Goal: Transaction & Acquisition: Obtain resource

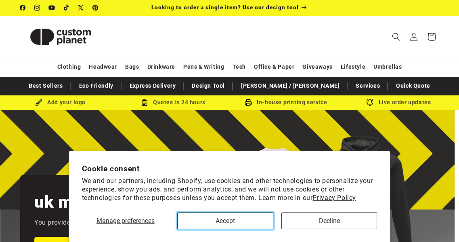
click at [213, 221] on button "Accept" at bounding box center [225, 220] width 96 height 17
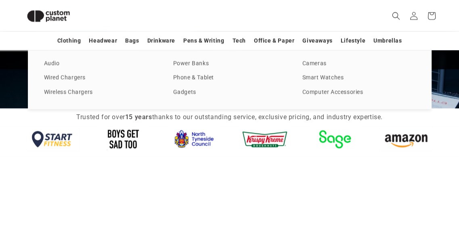
scroll to position [0, 917]
click at [203, 61] on link "Power Banks" at bounding box center [229, 63] width 113 height 11
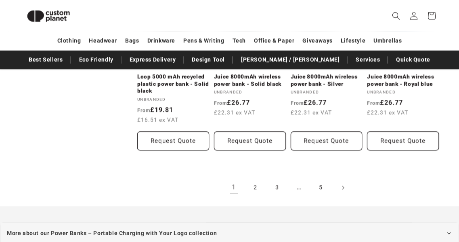
scroll to position [860, 0]
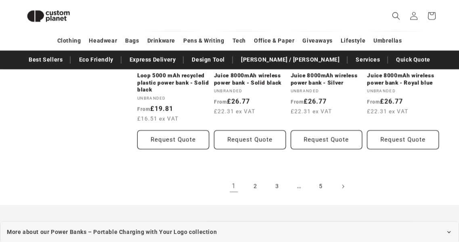
click at [257, 187] on link "2" at bounding box center [255, 186] width 18 height 18
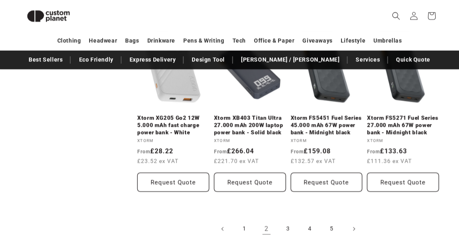
scroll to position [811, 0]
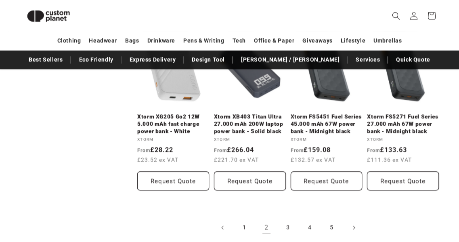
click at [285, 227] on link "3" at bounding box center [288, 227] width 18 height 18
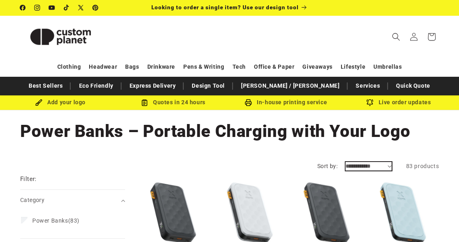
click at [390, 164] on select "**********" at bounding box center [368, 166] width 46 height 8
select select "**********"
click at [345, 162] on select "**********" at bounding box center [368, 166] width 46 height 8
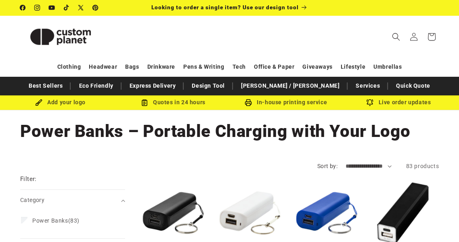
click at [289, 149] on div "Collection: Power Banks – Portable Charging with Your Logo" at bounding box center [229, 131] width 418 height 42
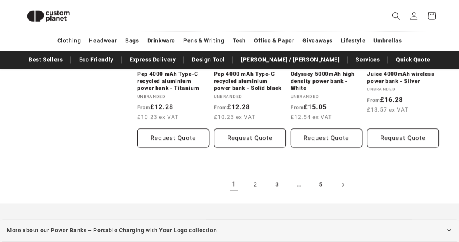
scroll to position [860, 0]
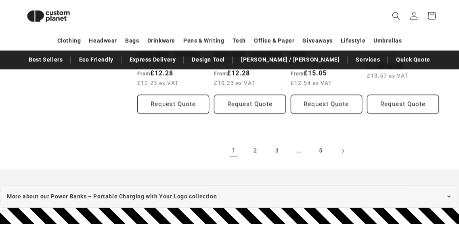
click at [251, 150] on link "2" at bounding box center [255, 151] width 18 height 18
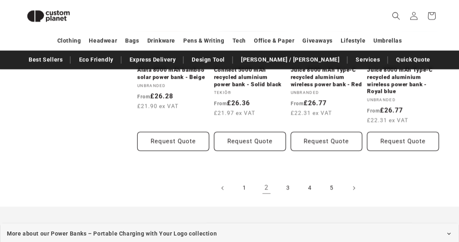
scroll to position [860, 0]
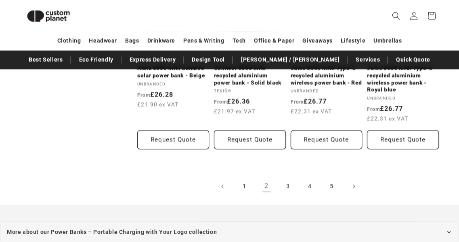
click at [285, 189] on link "3" at bounding box center [288, 186] width 18 height 18
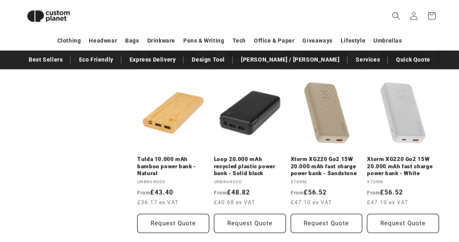
scroll to position [866, 0]
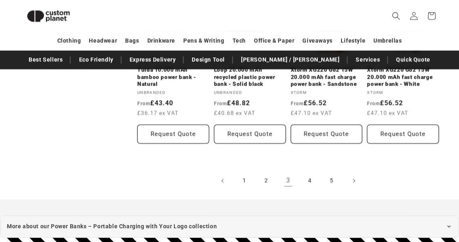
click at [311, 179] on link "4" at bounding box center [310, 180] width 18 height 18
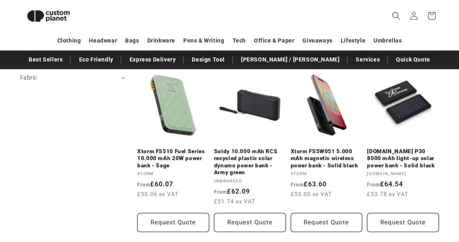
scroll to position [263, 0]
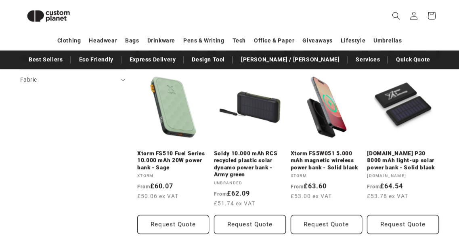
click at [196, 154] on link "Xtorm FS510 Fuel Series 10.000 mAh 20W power bank - Sage" at bounding box center [173, 160] width 72 height 21
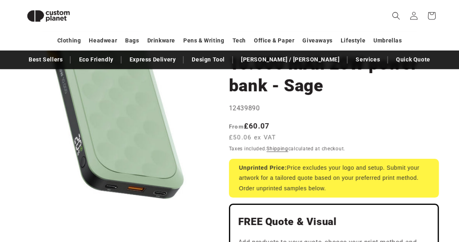
scroll to position [102, 0]
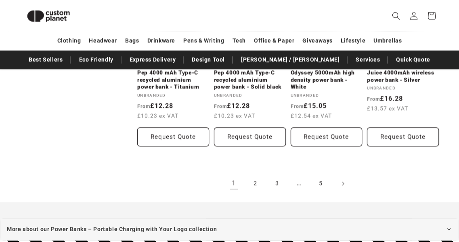
scroll to position [840, 0]
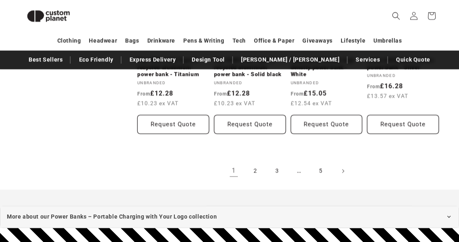
click at [252, 171] on link "2" at bounding box center [255, 171] width 18 height 18
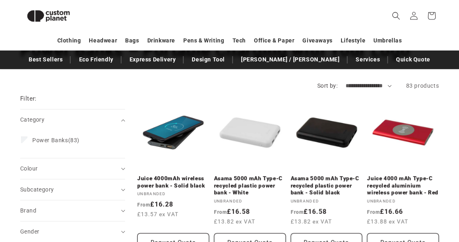
scroll to position [86, 0]
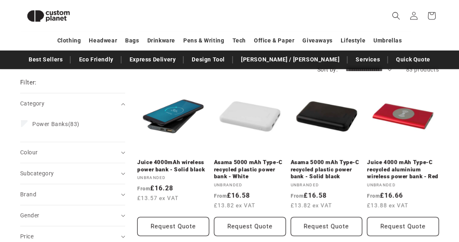
click at [317, 167] on link "Asama 5000 mAh Type-C recycled plastic power bank - Solid black" at bounding box center [326, 169] width 72 height 21
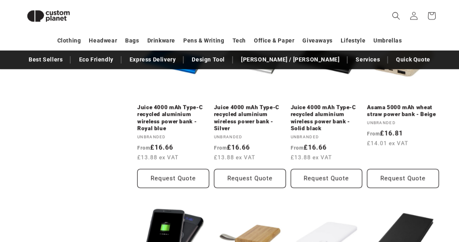
scroll to position [295, 0]
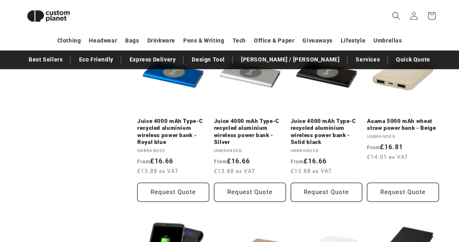
click at [246, 131] on link "Juice 4000 mAh Type-C recycled aluminium wireless power bank - Silver" at bounding box center [250, 131] width 72 height 28
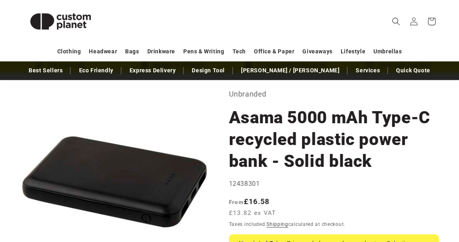
scroll to position [65, 0]
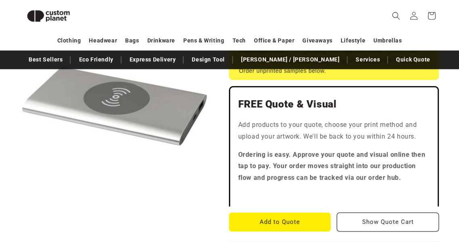
scroll to position [263, 0]
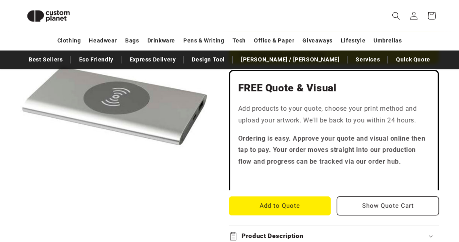
click at [309, 201] on button "Add to Quote" at bounding box center [280, 205] width 102 height 19
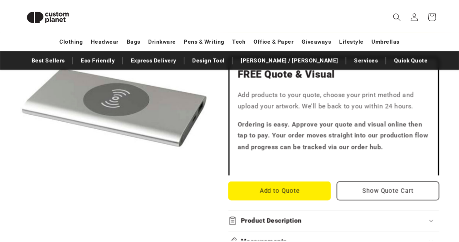
scroll to position [279, 0]
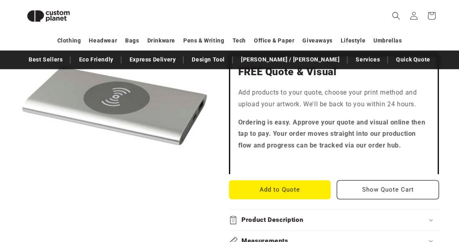
click at [429, 18] on icon at bounding box center [431, 16] width 18 height 18
click at [310, 183] on button "Add to Quote" at bounding box center [280, 189] width 102 height 19
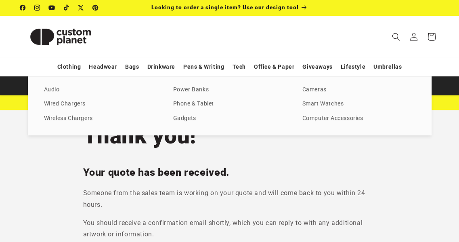
click at [66, 117] on link "Wireless Chargers" at bounding box center [100, 118] width 113 height 11
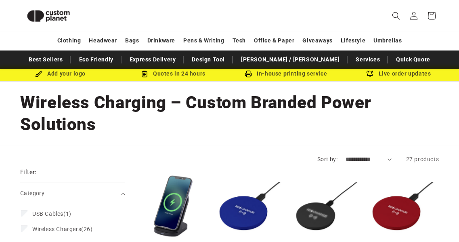
scroll to position [5, 0]
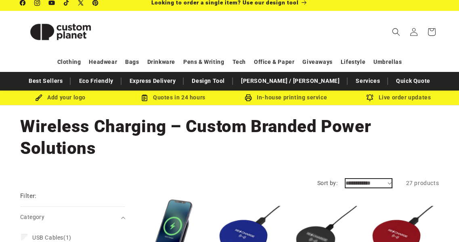
click at [374, 181] on select "**********" at bounding box center [368, 183] width 46 height 8
select select "**********"
click at [345, 179] on select "**********" at bounding box center [368, 183] width 46 height 8
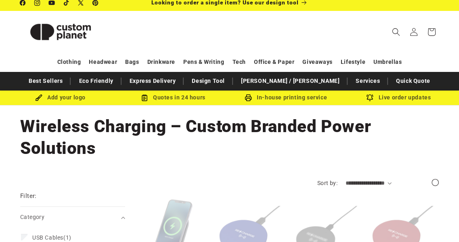
click at [327, 156] on h1 "Collection: Wireless Charging – Custom Branded Power Solutions" at bounding box center [229, 137] width 418 height 44
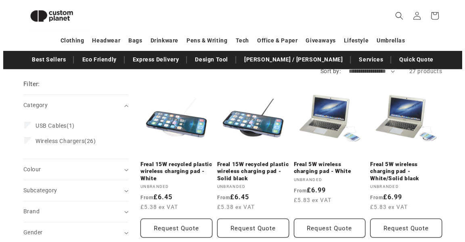
scroll to position [107, 0]
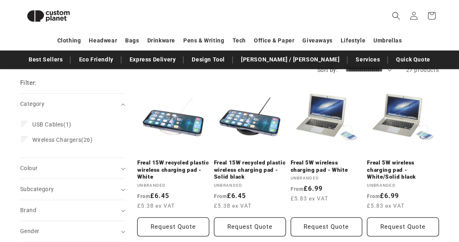
click at [186, 226] on button "Request Quote" at bounding box center [173, 226] width 72 height 19
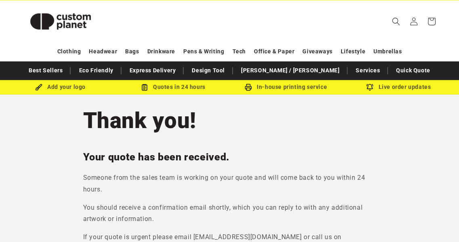
scroll to position [16, 0]
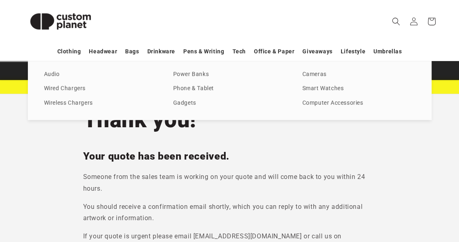
click at [79, 90] on link "Wired Chargers" at bounding box center [100, 88] width 113 height 11
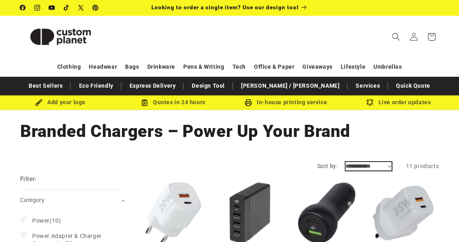
click at [382, 164] on select "**********" at bounding box center [368, 166] width 46 height 8
select select "**********"
click at [345, 162] on select "**********" at bounding box center [368, 166] width 46 height 8
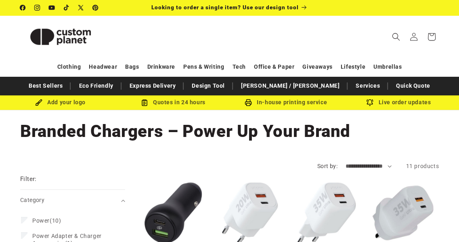
click at [368, 123] on h1 "Collection: Branded Chargers – Power Up Your Brand" at bounding box center [229, 131] width 418 height 22
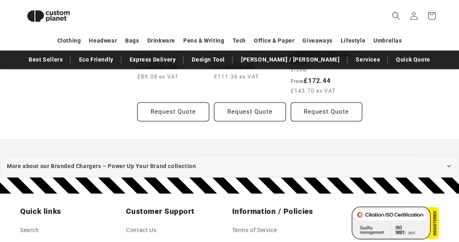
scroll to position [553, 0]
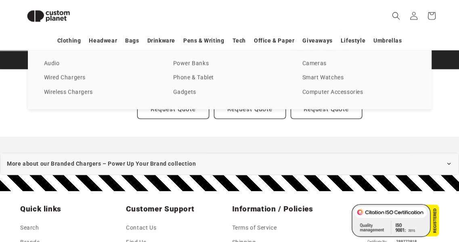
click at [189, 91] on link "Gadgets" at bounding box center [229, 92] width 113 height 11
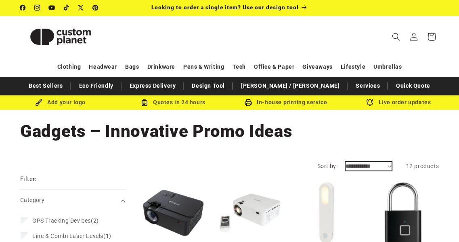
click at [368, 166] on select "**********" at bounding box center [368, 166] width 46 height 8
select select "**********"
click at [345, 162] on select "**********" at bounding box center [368, 166] width 46 height 8
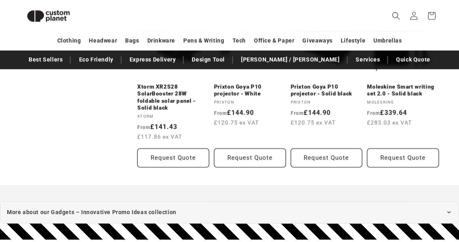
scroll to position [521, 0]
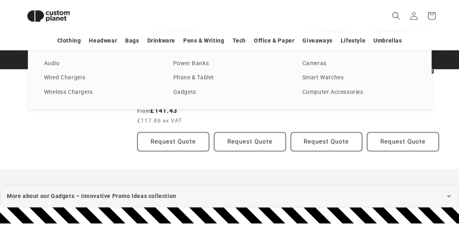
click at [238, 38] on link "Tech" at bounding box center [238, 40] width 13 height 14
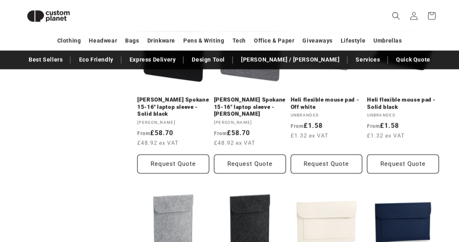
scroll to position [747, 0]
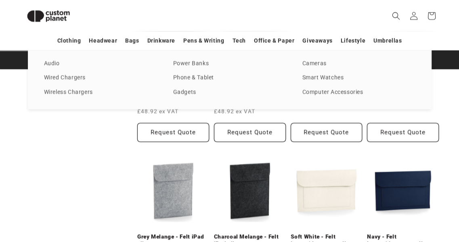
click at [206, 76] on link "Phone & Tablet" at bounding box center [229, 77] width 113 height 11
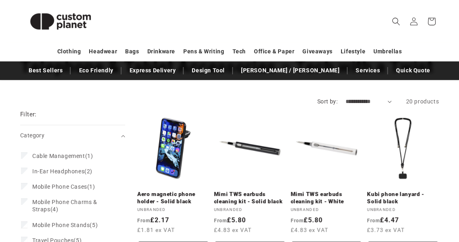
scroll to position [81, 0]
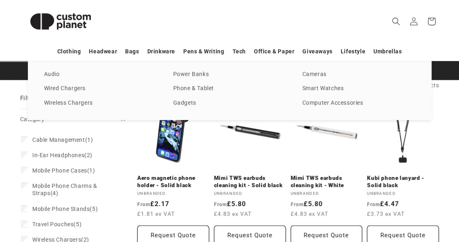
click at [331, 102] on link "Computer Accessories" at bounding box center [358, 103] width 113 height 11
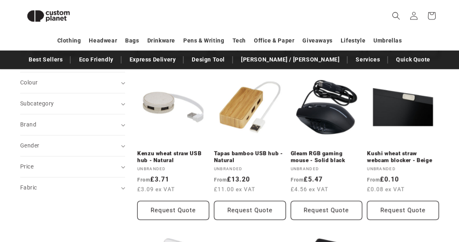
scroll to position [279, 0]
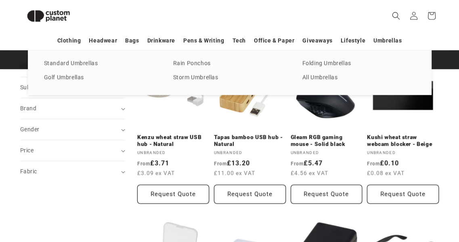
click at [204, 77] on link "Storm Umbrellas" at bounding box center [229, 77] width 113 height 11
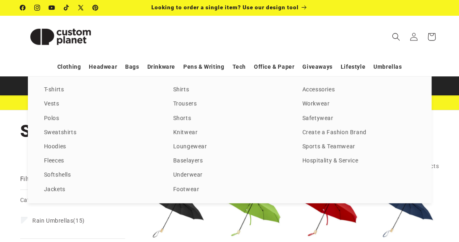
click at [316, 104] on link "Workwear" at bounding box center [358, 103] width 113 height 11
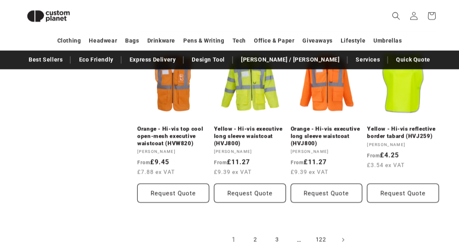
scroll to position [811, 0]
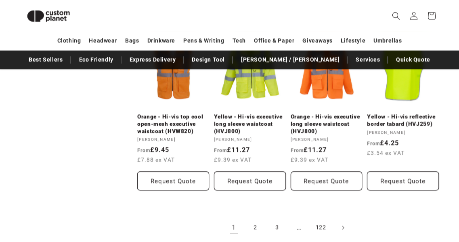
click at [260, 226] on link "2" at bounding box center [255, 227] width 18 height 18
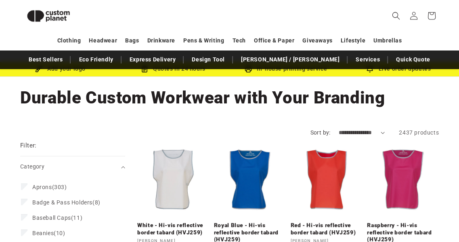
scroll to position [21, 0]
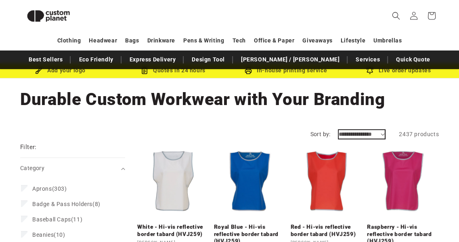
click at [384, 130] on select "**********" at bounding box center [361, 134] width 46 height 8
select select "**********"
click at [338, 130] on select "**********" at bounding box center [361, 134] width 46 height 8
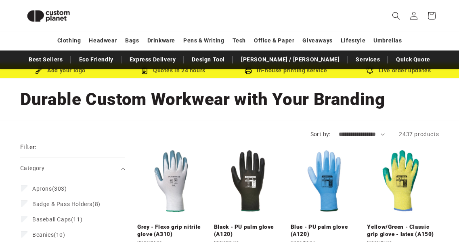
click at [398, 116] on div "Collection: Durable Custom Workwear with Your Branding" at bounding box center [229, 99] width 418 height 42
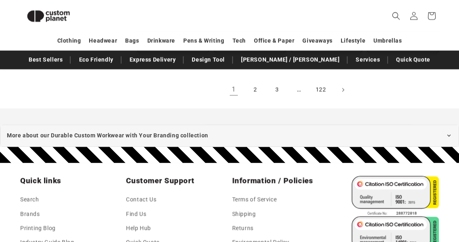
scroll to position [924, 0]
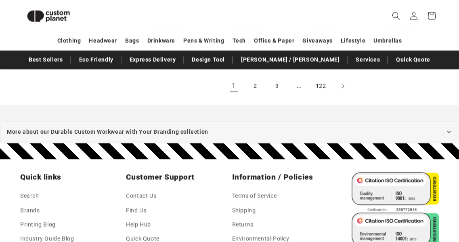
click at [252, 89] on link "2" at bounding box center [255, 86] width 18 height 18
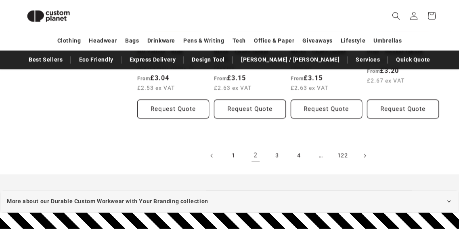
scroll to position [844, 0]
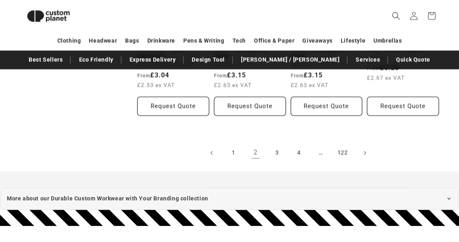
click at [275, 154] on link "3" at bounding box center [277, 153] width 18 height 18
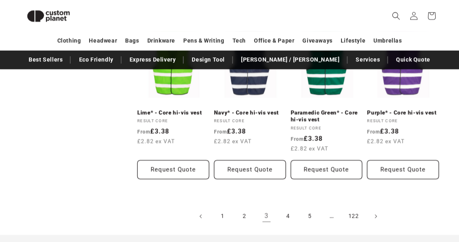
scroll to position [796, 0]
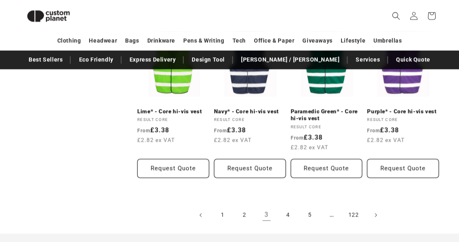
click at [292, 213] on link "4" at bounding box center [288, 215] width 18 height 18
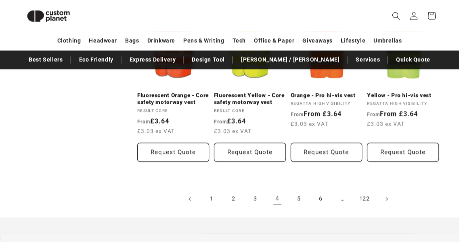
scroll to position [844, 0]
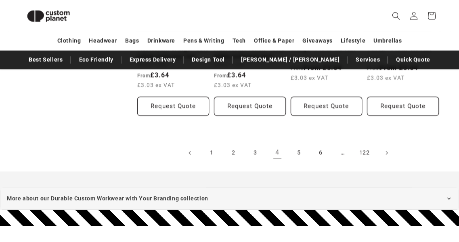
click at [296, 161] on link "5" at bounding box center [299, 153] width 18 height 18
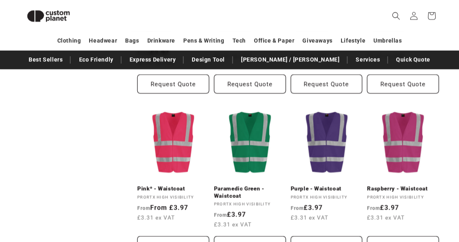
scroll to position [795, 0]
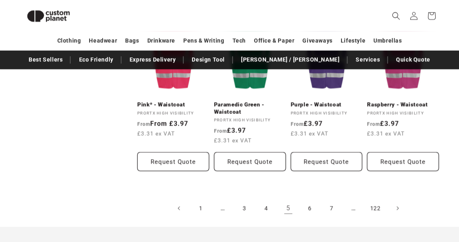
click at [308, 201] on link "6" at bounding box center [310, 208] width 18 height 18
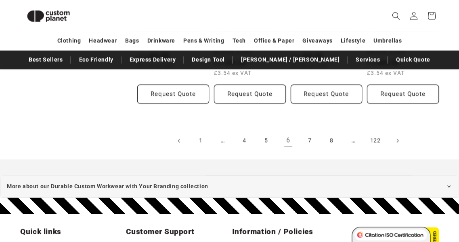
scroll to position [860, 0]
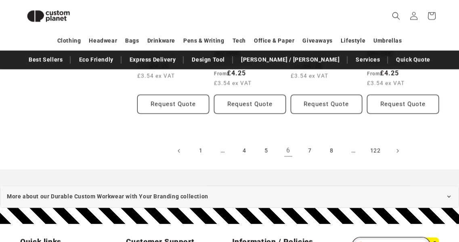
click at [267, 143] on link "5" at bounding box center [266, 151] width 18 height 18
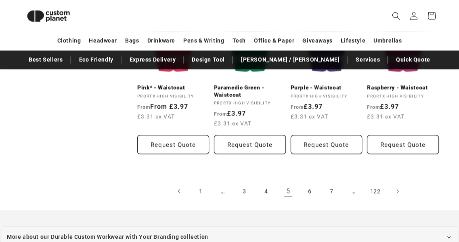
scroll to position [811, 0]
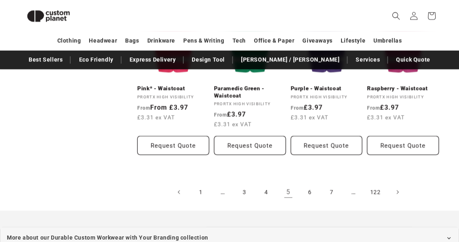
click at [265, 183] on link "4" at bounding box center [266, 192] width 18 height 18
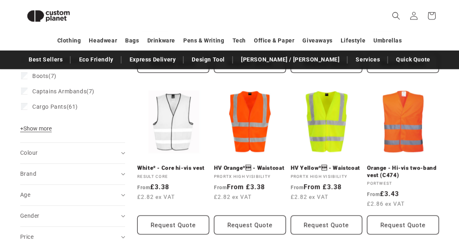
scroll to position [247, 0]
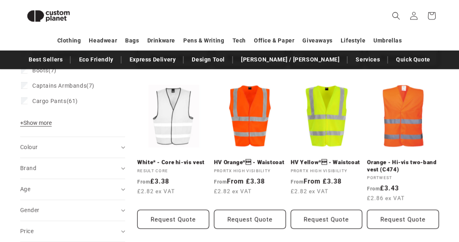
click at [335, 162] on link "HV Yellow* - Waistcoat" at bounding box center [326, 162] width 72 height 7
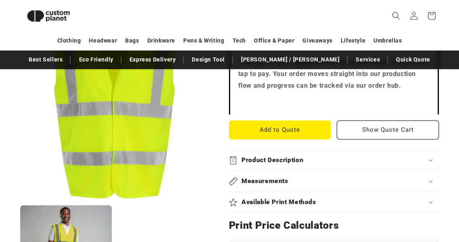
scroll to position [275, 0]
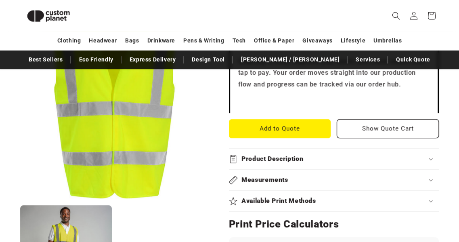
click at [20, 200] on button "Open media 1 in modal" at bounding box center [20, 200] width 0 height 0
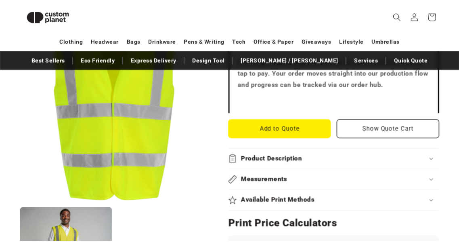
scroll to position [424, 0]
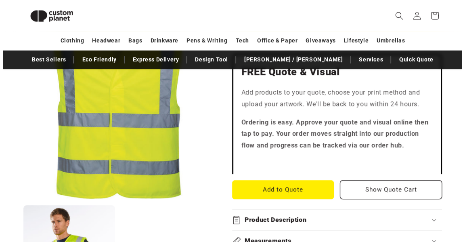
scroll to position [263, 0]
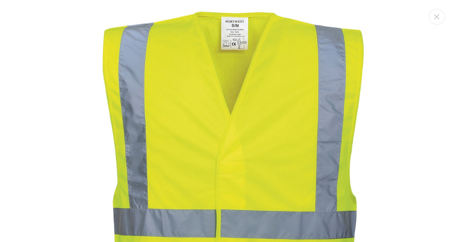
scroll to position [384, 0]
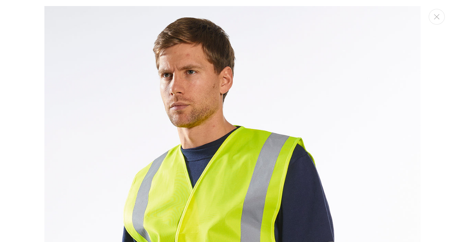
click at [244, 149] on img "Media gallery" at bounding box center [232, 231] width 376 height 451
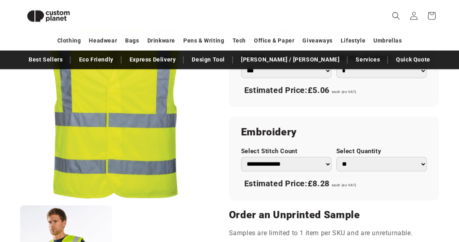
scroll to position [538, 0]
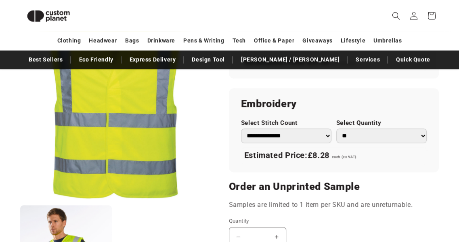
click at [20, 200] on button "Open media 1 in modal" at bounding box center [20, 200] width 0 height 0
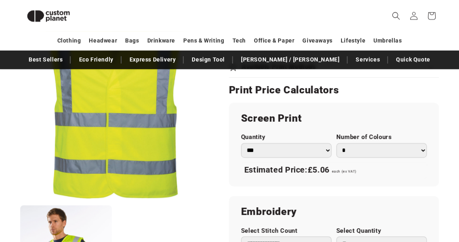
scroll to position [365, 0]
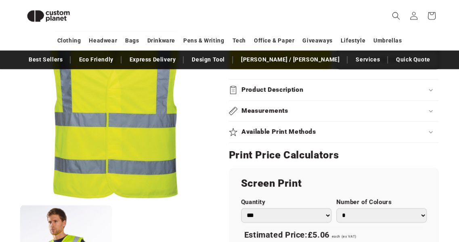
click at [380, 213] on select "* * * * * * *" at bounding box center [381, 215] width 90 height 15
click at [300, 215] on select "*** *** *** **** **** **** ***** *****" at bounding box center [286, 215] width 90 height 15
click at [241, 208] on select "*** *** *** **** **** **** ***** *****" at bounding box center [286, 215] width 90 height 15
click at [379, 156] on h2 "Print Price Calculators" at bounding box center [334, 154] width 210 height 13
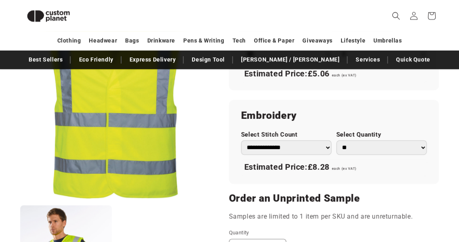
scroll to position [527, 0]
click at [323, 145] on select "**********" at bounding box center [286, 147] width 90 height 15
select select "*"
click at [361, 93] on div "**********" at bounding box center [334, 94] width 210 height 177
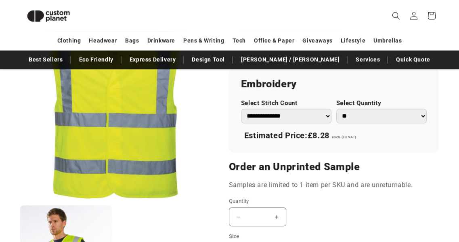
scroll to position [559, 0]
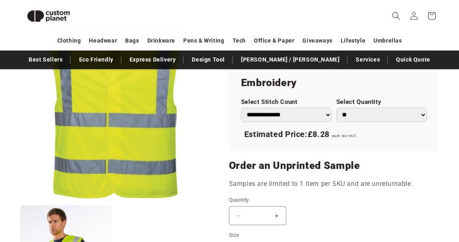
click at [369, 105] on div "Select Quantity ** ** *** *** *** **** **** ****" at bounding box center [381, 110] width 90 height 24
click at [371, 113] on select "** ** *** *** *** **** **** ****" at bounding box center [381, 114] width 90 height 15
click at [313, 141] on div "Estimated Price: £8.28 each (ex VAT)" at bounding box center [334, 134] width 186 height 17
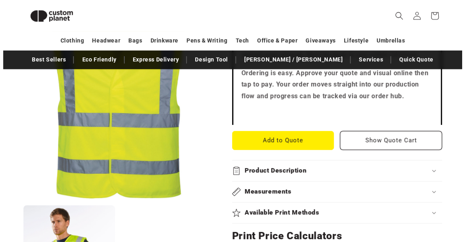
scroll to position [269, 0]
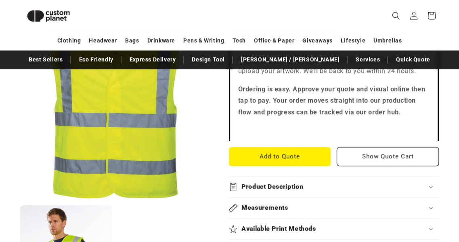
click at [293, 159] on button "Add to Quote" at bounding box center [280, 156] width 102 height 19
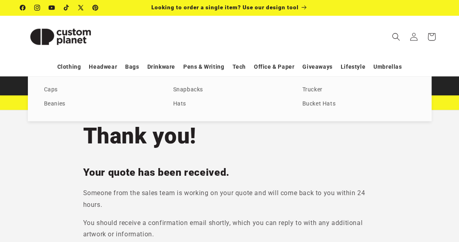
click at [304, 91] on link "Trucker" at bounding box center [358, 89] width 113 height 11
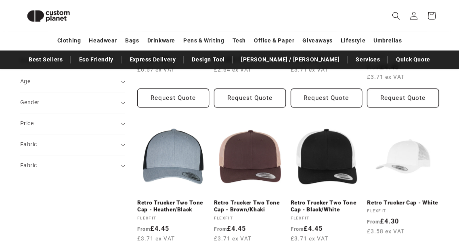
scroll to position [215, 0]
